Goal: Information Seeking & Learning: Learn about a topic

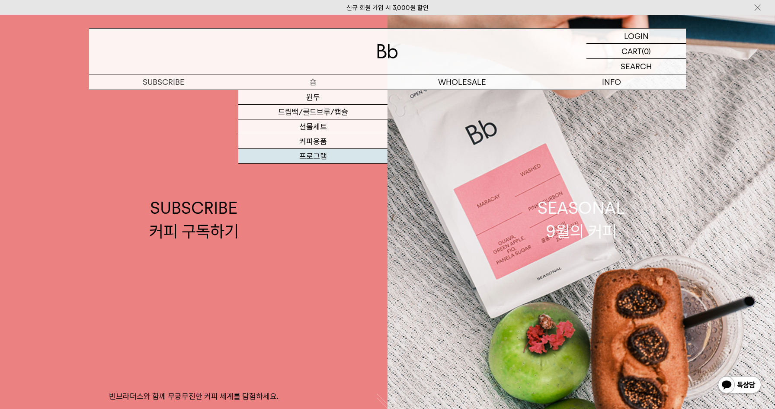
click at [297, 162] on link "프로그램" at bounding box center [312, 156] width 149 height 15
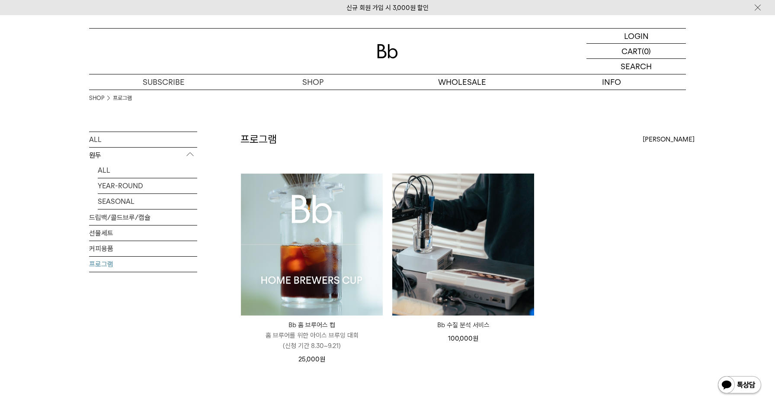
click at [318, 229] on img at bounding box center [312, 244] width 142 height 142
